Goal: Information Seeking & Learning: Learn about a topic

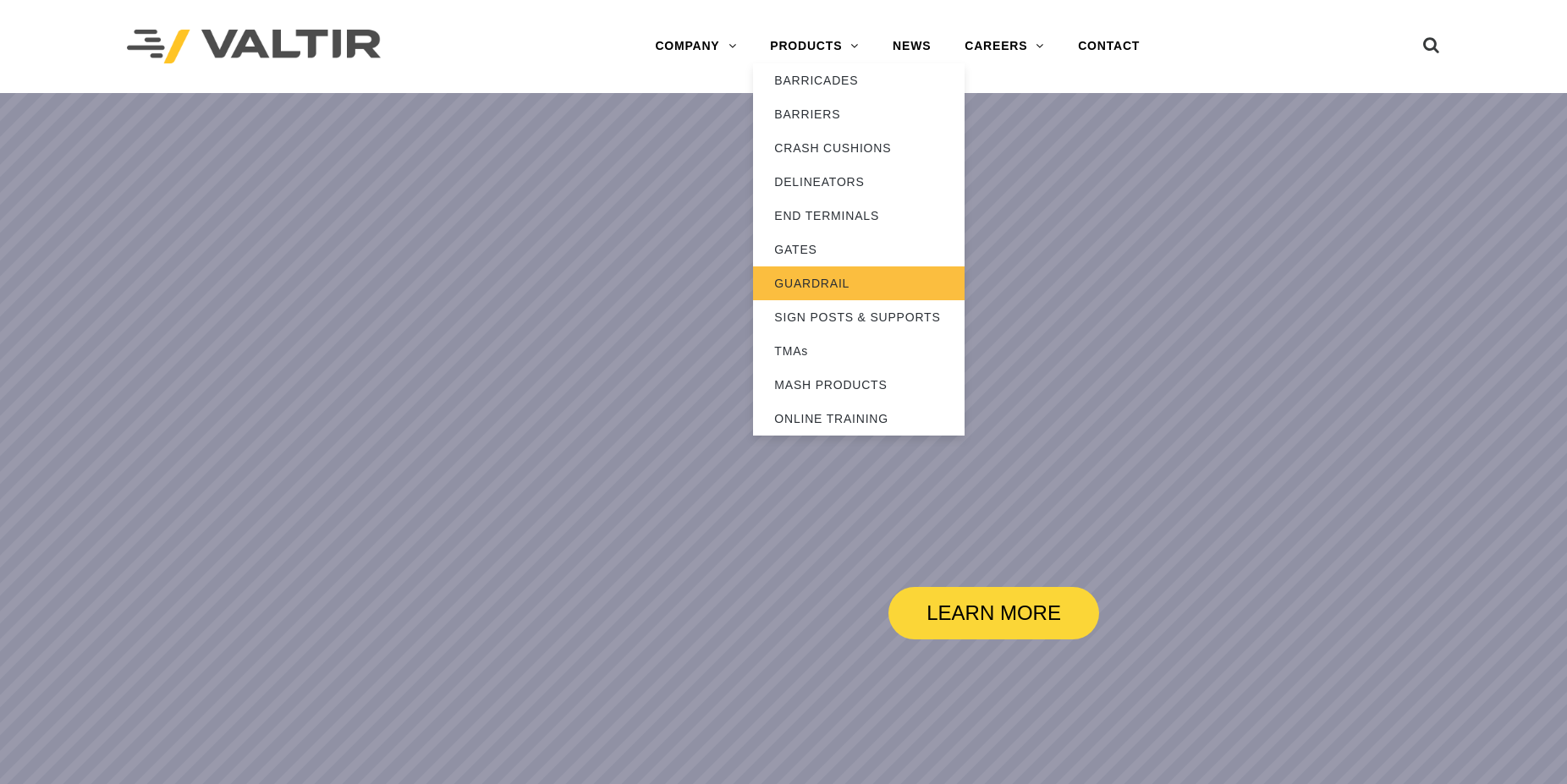
click at [835, 278] on link "GUARDRAIL" at bounding box center [859, 283] width 212 height 34
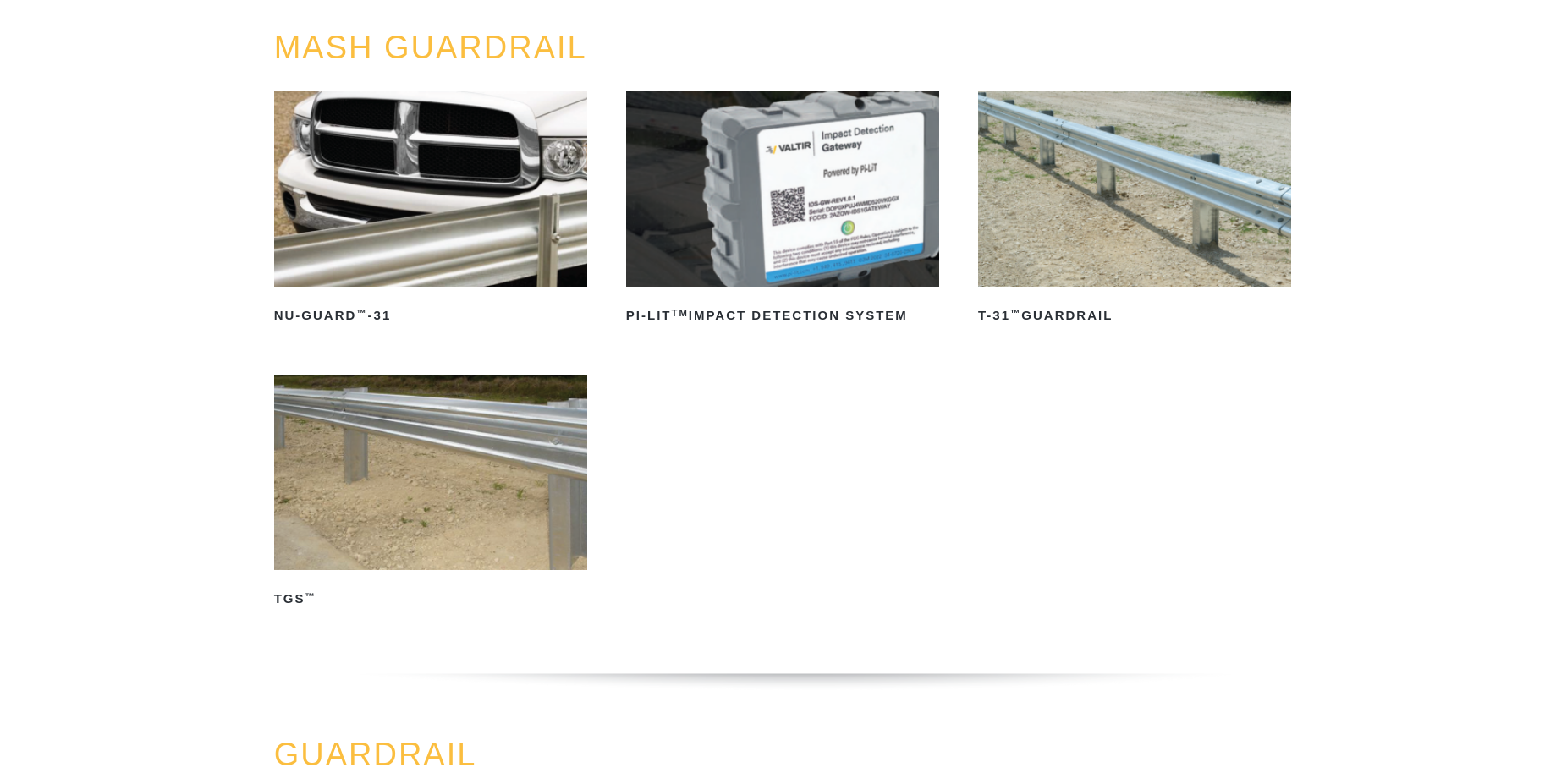
scroll to position [173, 0]
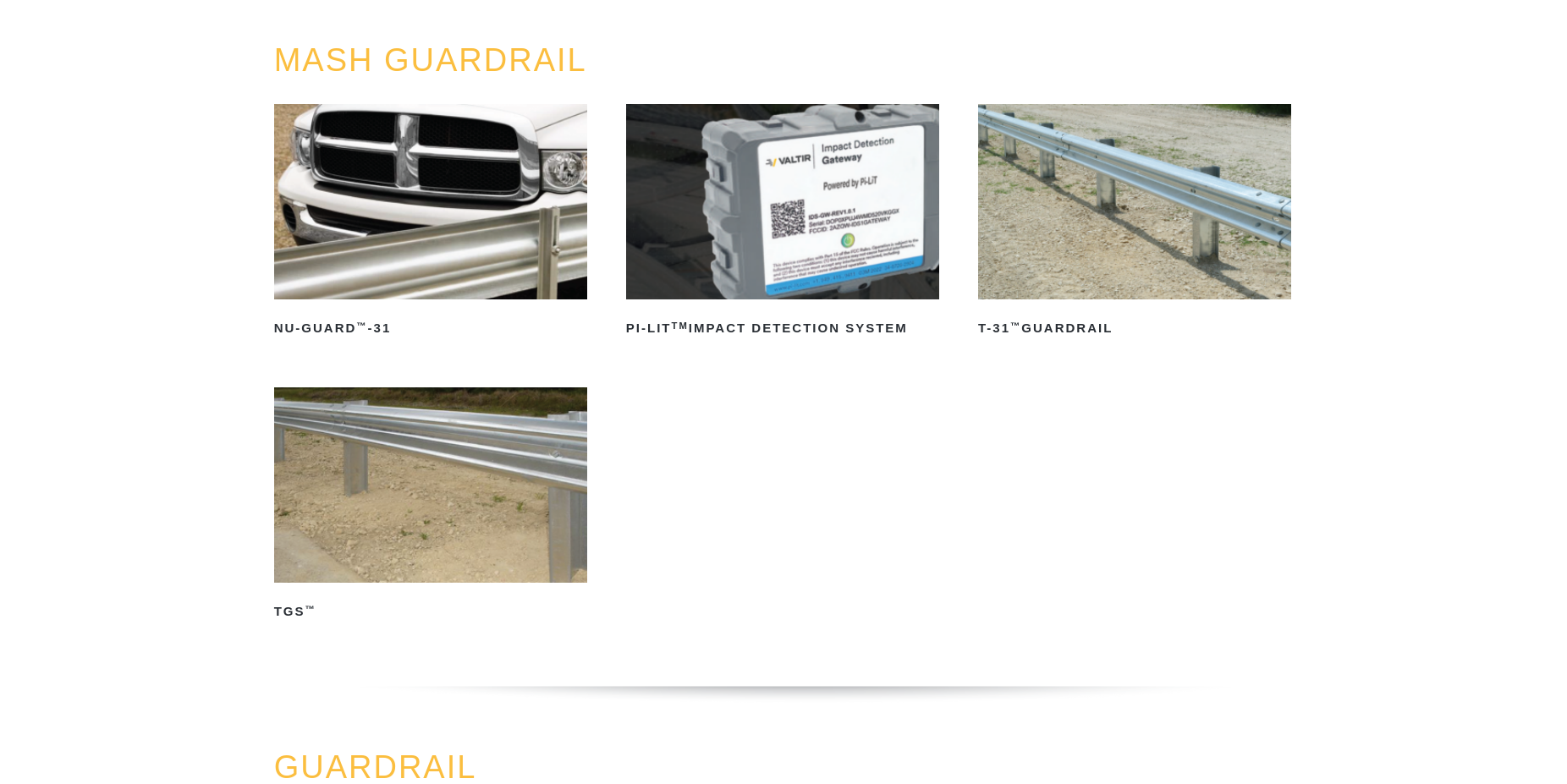
click at [419, 215] on img at bounding box center [431, 202] width 313 height 196
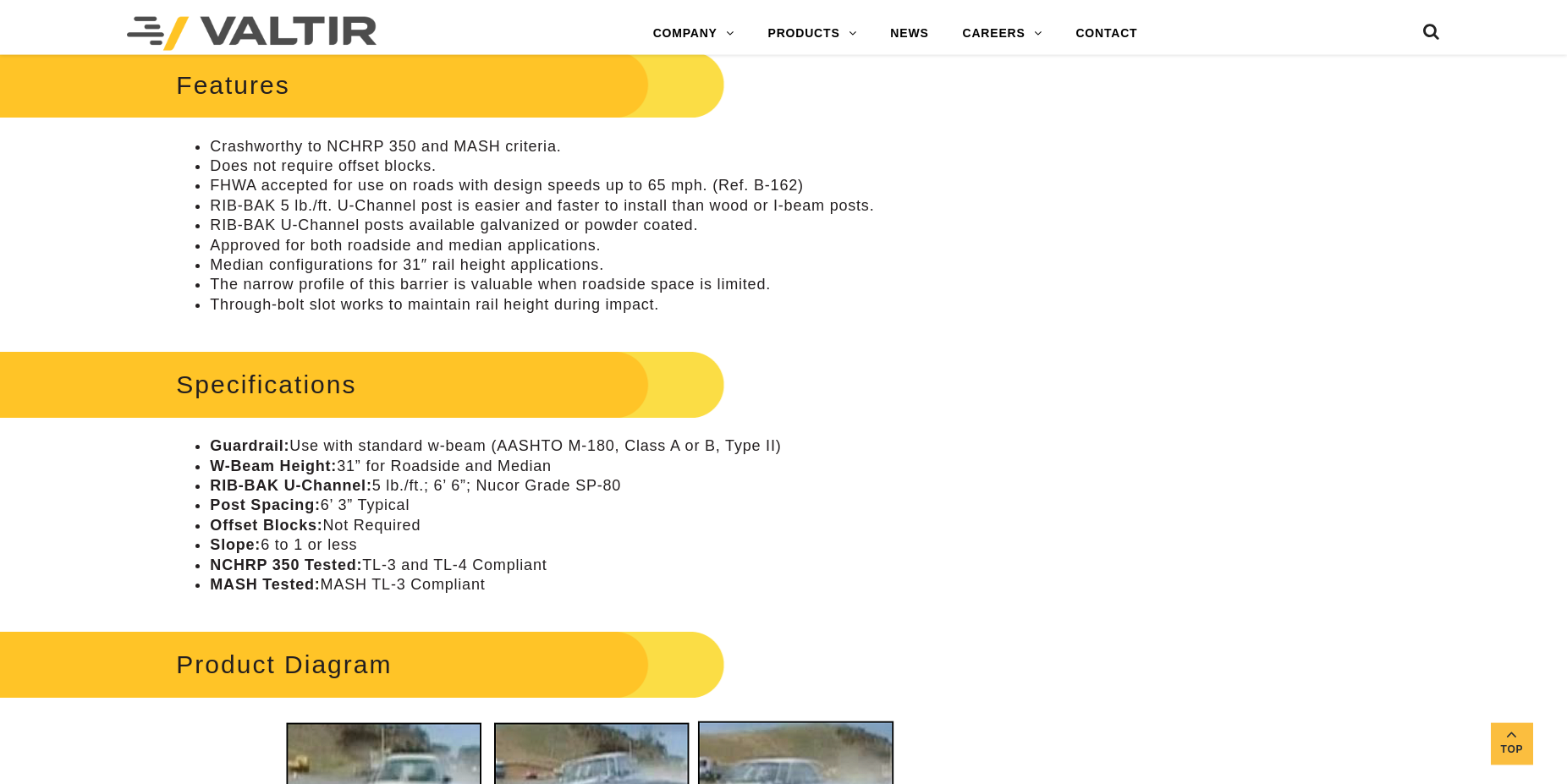
scroll to position [863, 0]
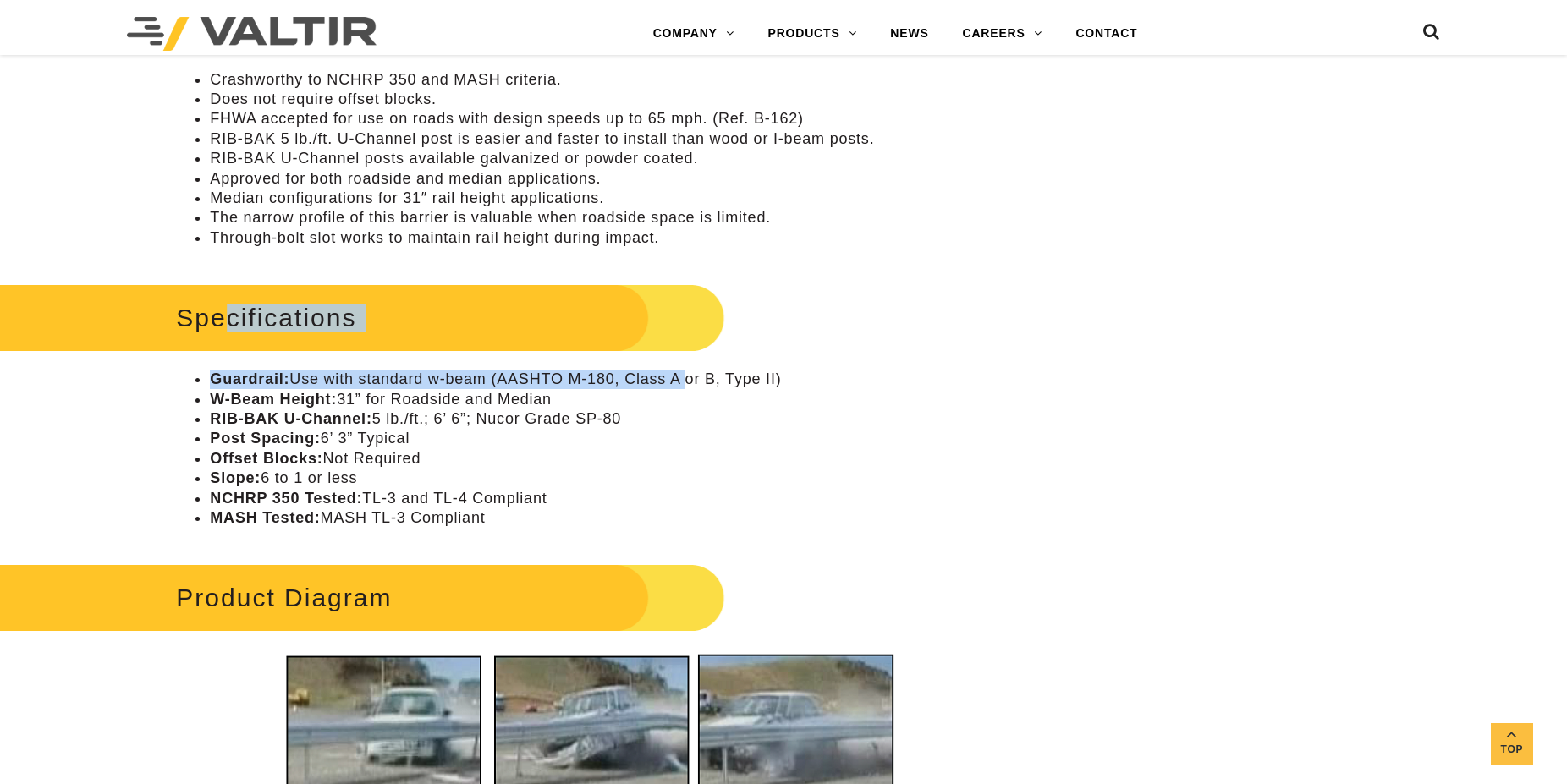
drag, startPoint x: 221, startPoint y: 343, endPoint x: 685, endPoint y: 387, distance: 466.1
click at [685, 387] on div "Specifications Guardrail: Use with standard w-beam (AASHTO M-180, Class A or B,…" at bounding box center [587, 403] width 822 height 249
click at [684, 380] on li "Guardrail: Use with standard w-beam (AASHTO M-180, Class A or B, Type II)" at bounding box center [604, 379] width 789 height 19
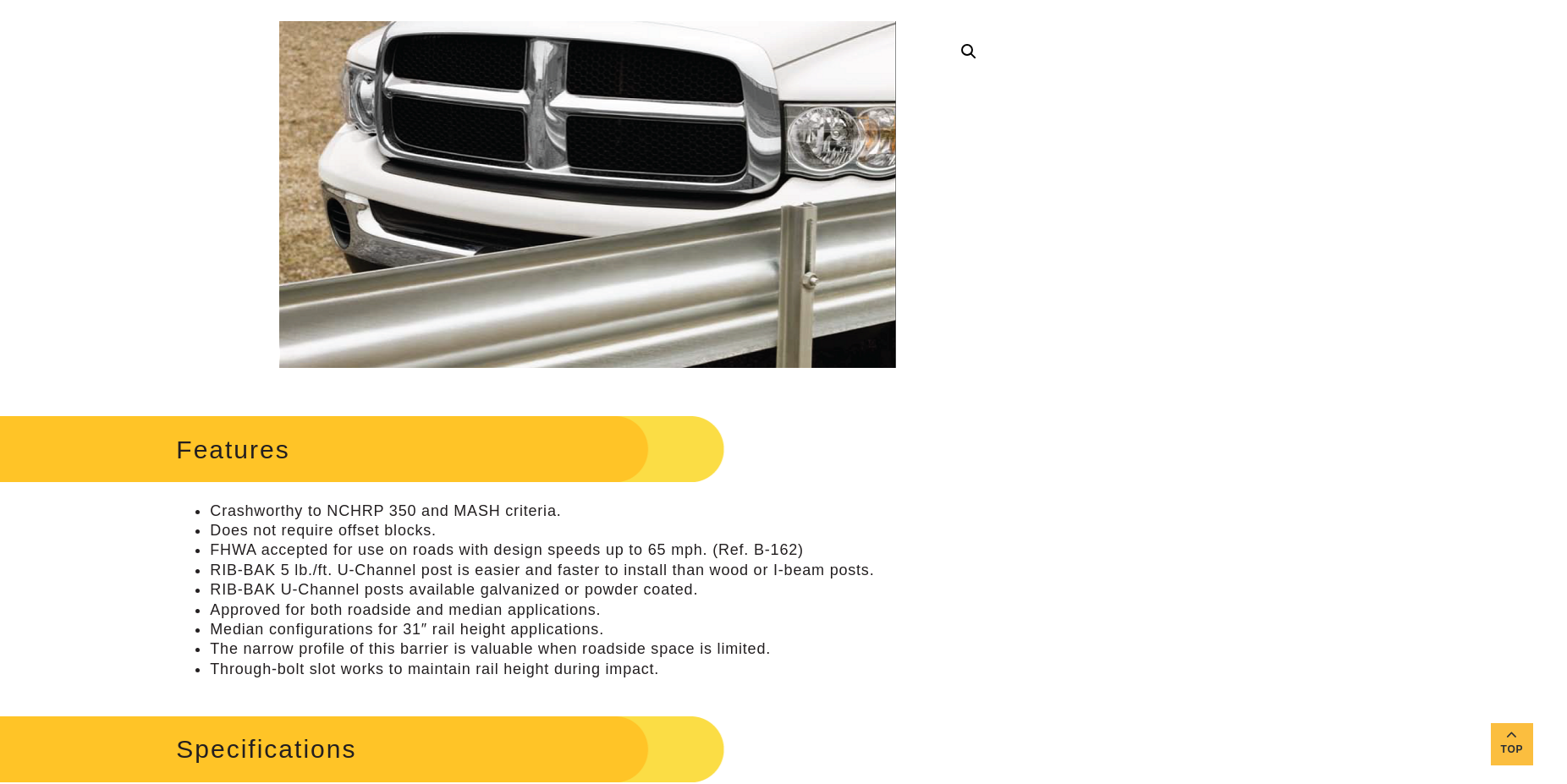
scroll to position [0, 0]
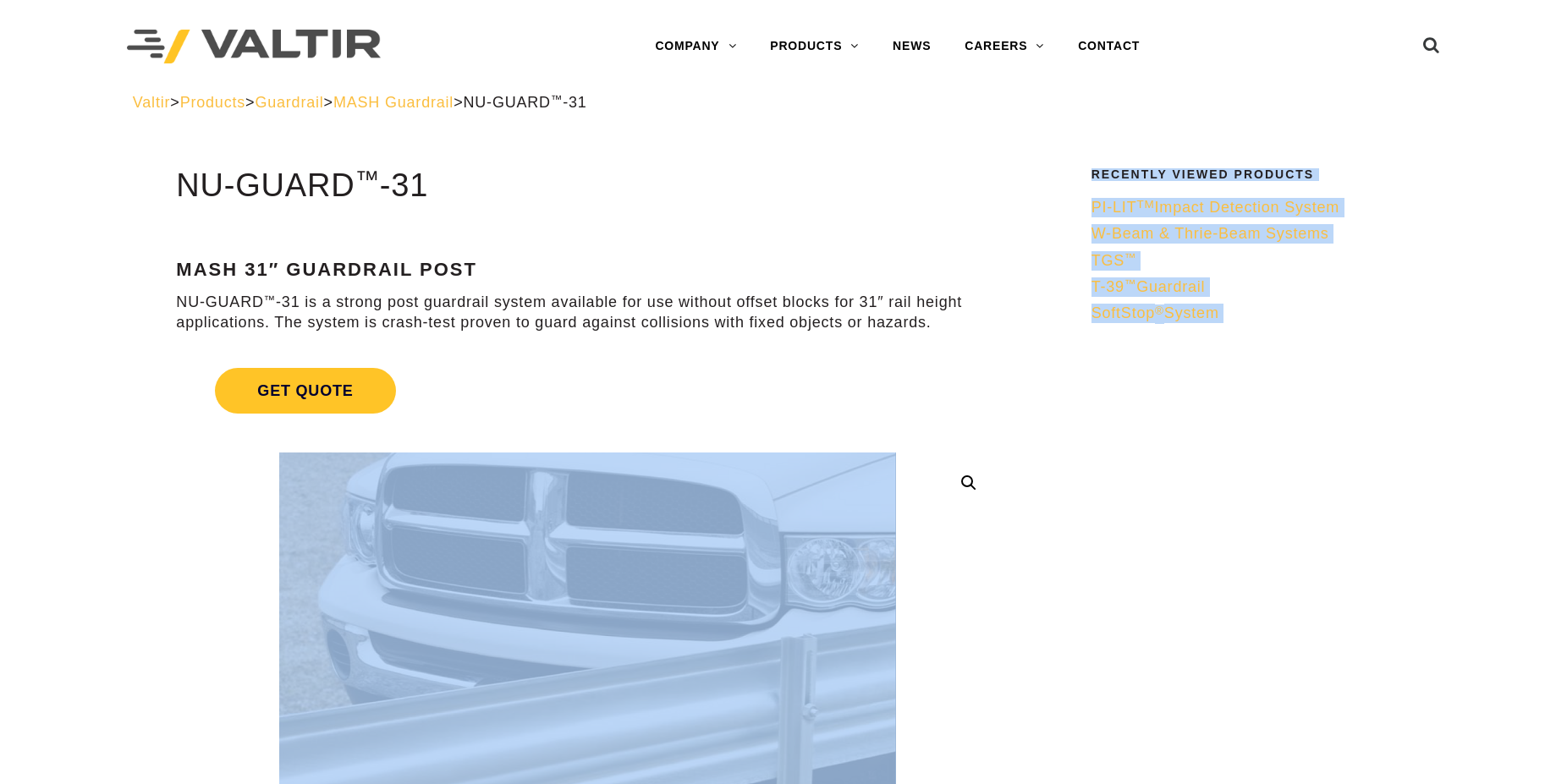
drag, startPoint x: 524, startPoint y: 310, endPoint x: 104, endPoint y: 298, distance: 420.2
click at [201, 315] on p "NU-GUARD ™ -31 is a strong post guardrail system available for use without offs…" at bounding box center [587, 312] width 822 height 40
